Goal: Task Accomplishment & Management: Manage account settings

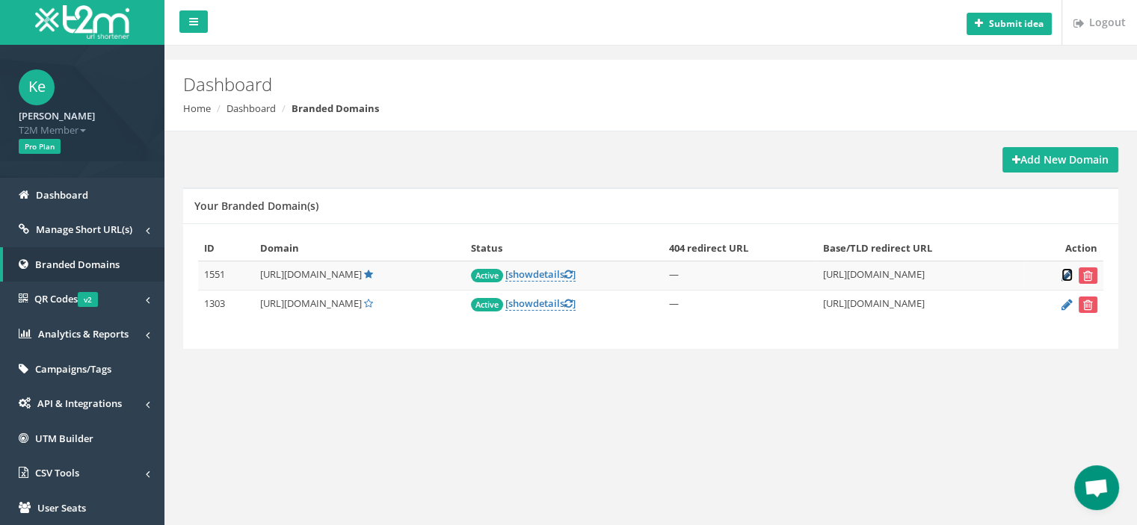
click at [1063, 273] on icon at bounding box center [1066, 276] width 11 height 10
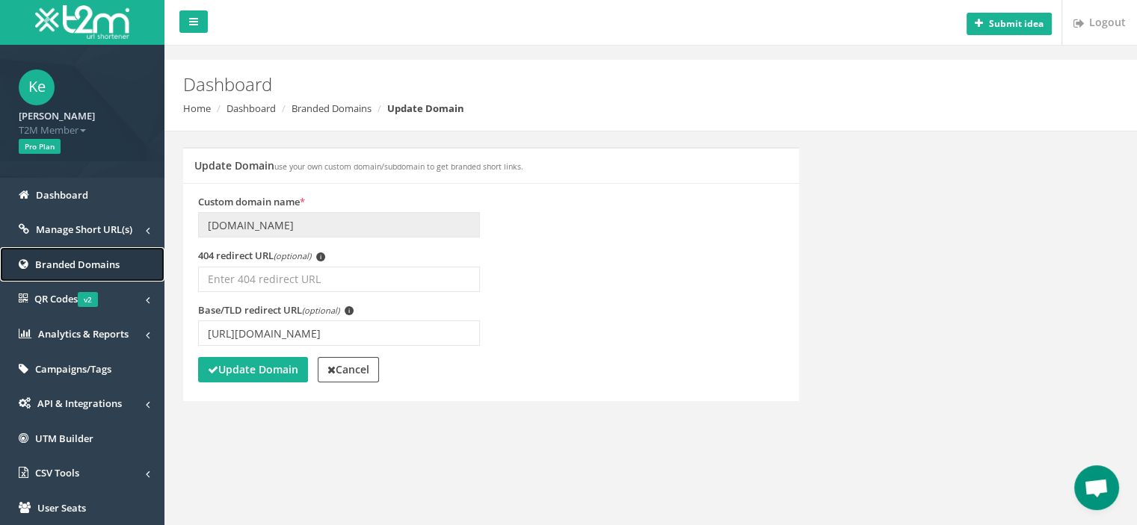
click at [107, 265] on span "Branded Domains" at bounding box center [77, 264] width 84 height 13
